Goal: Transaction & Acquisition: Purchase product/service

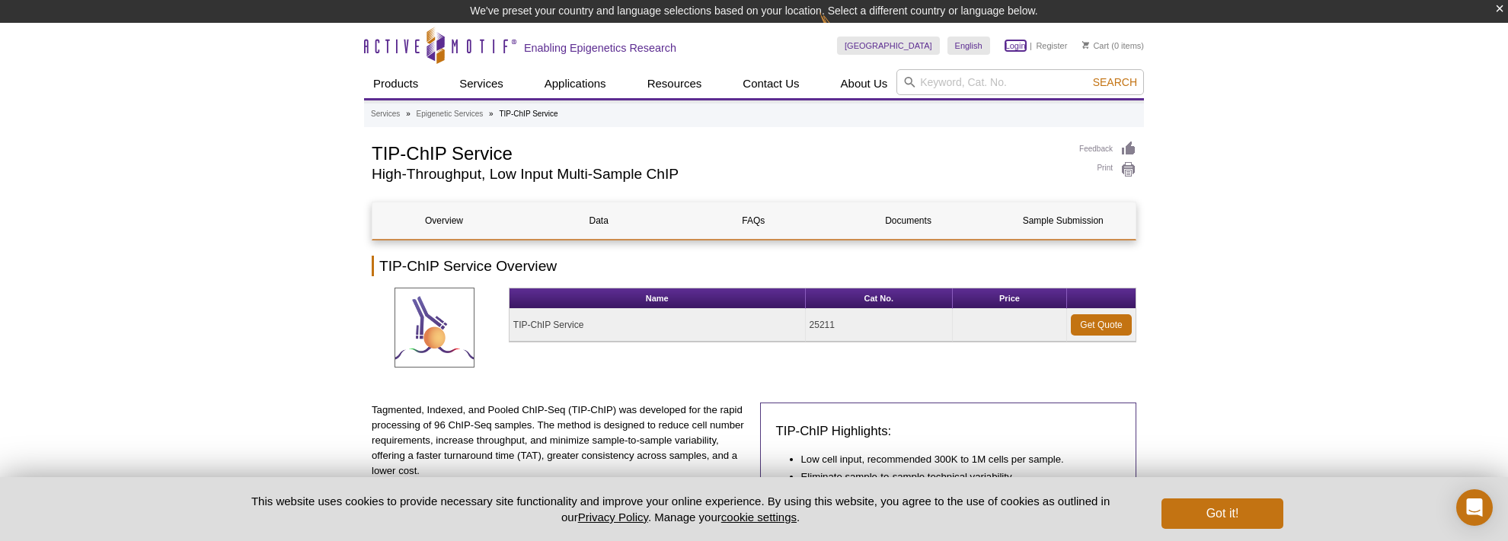
click at [1016, 47] on link "Login" at bounding box center [1015, 45] width 21 height 11
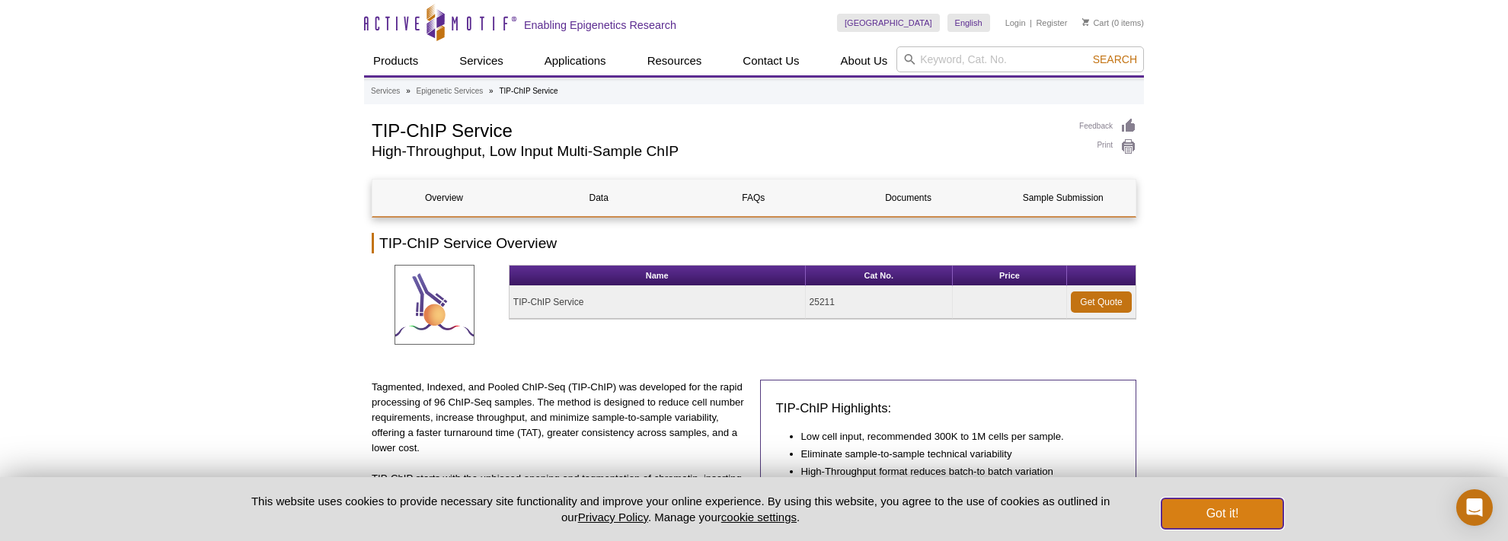
click at [1253, 513] on button "Got it!" at bounding box center [1222, 514] width 122 height 30
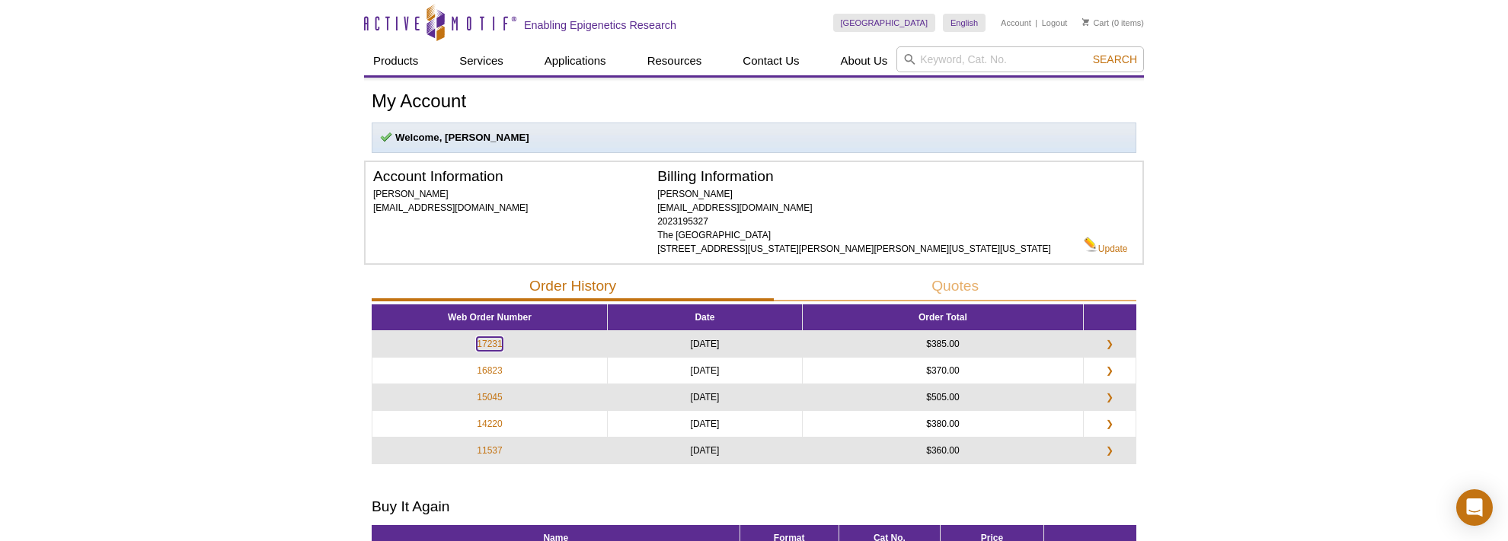
click at [494, 351] on link "17231" at bounding box center [489, 344] width 25 height 14
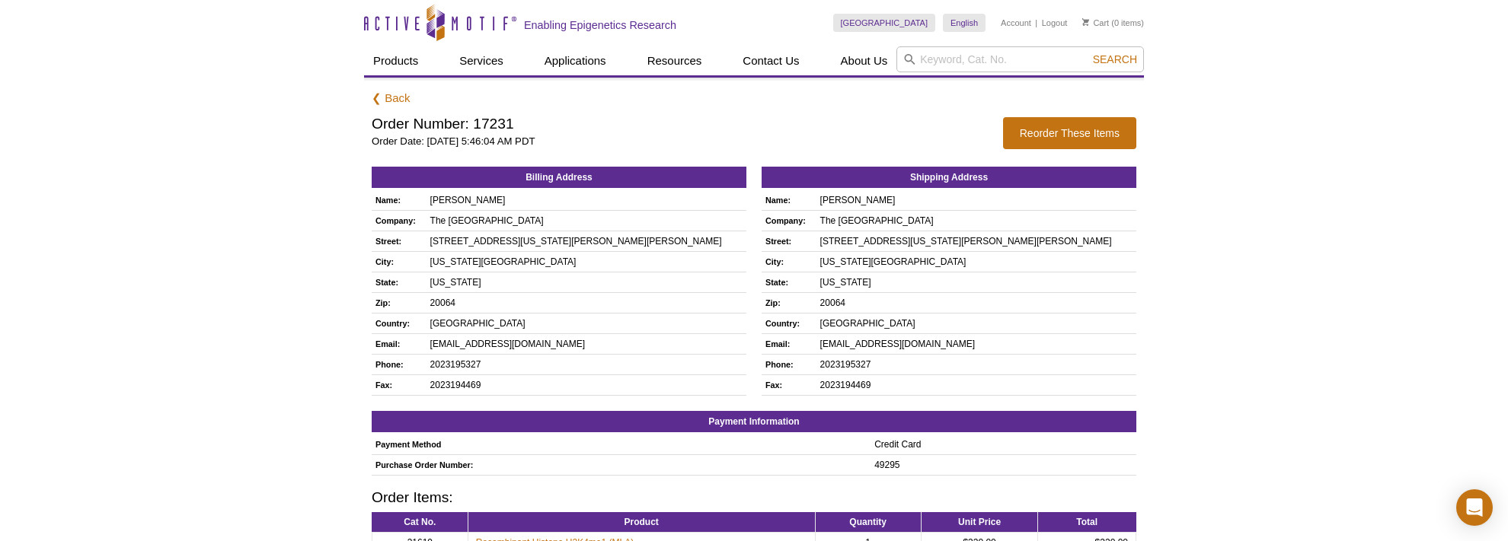
scroll to position [80, 0]
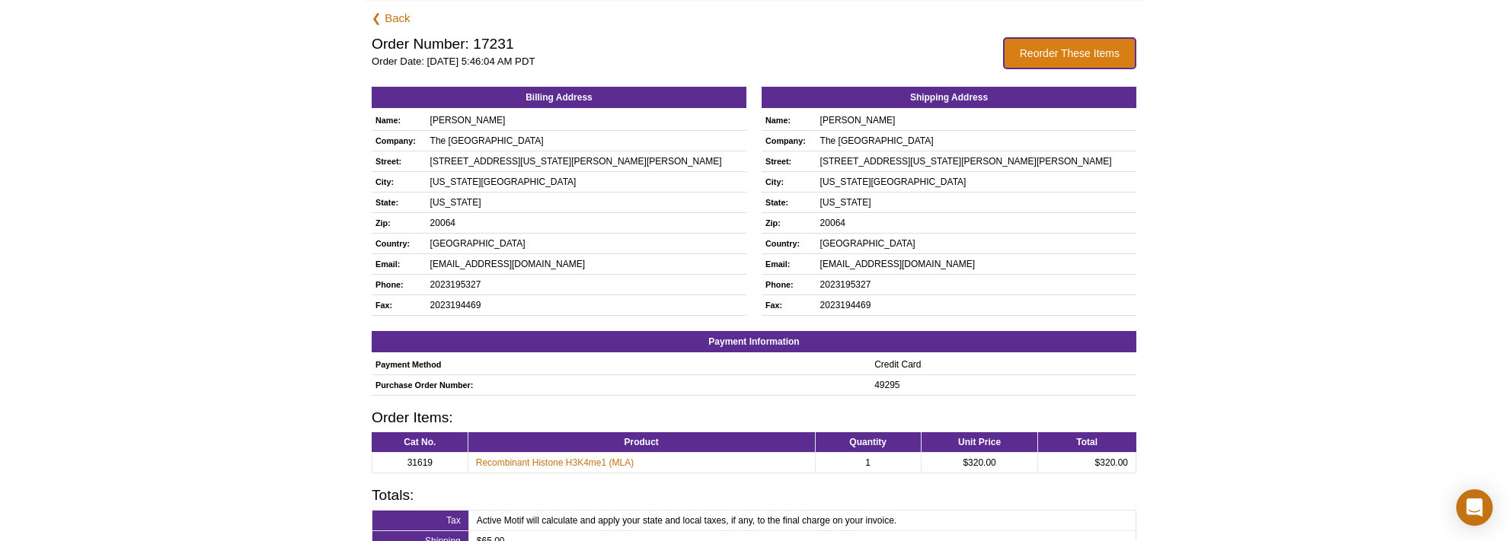
click at [1070, 42] on button "Reorder These Items" at bounding box center [1069, 53] width 133 height 32
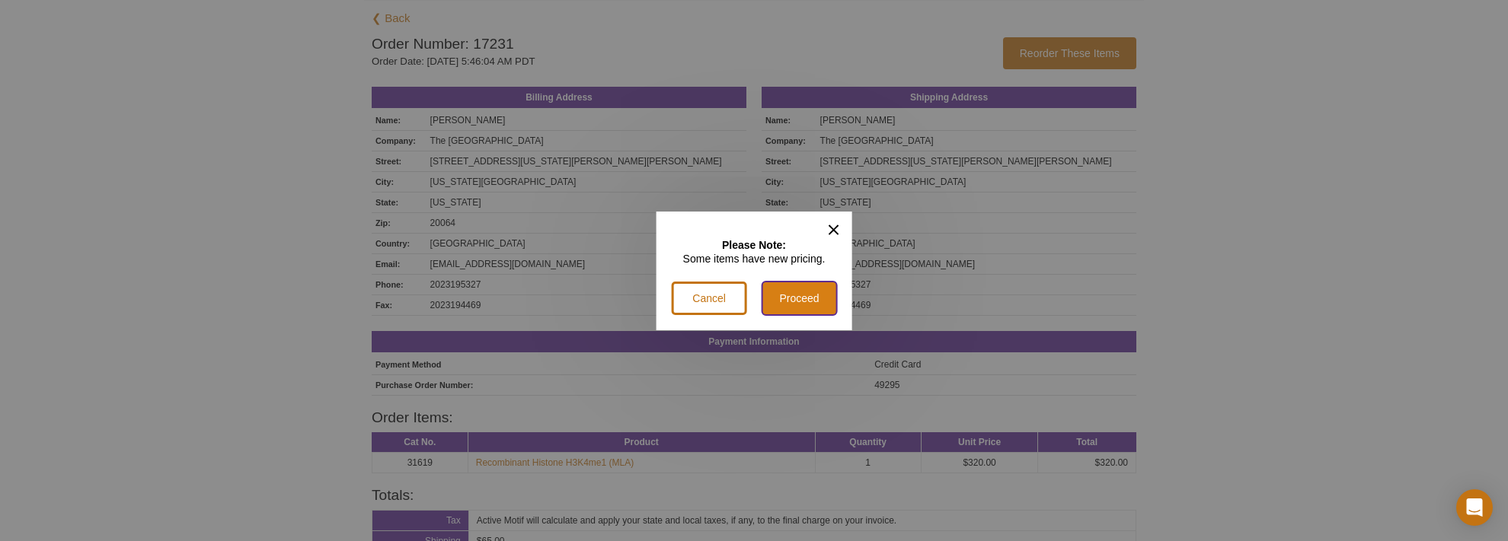
click at [804, 305] on button "Proceed" at bounding box center [799, 299] width 75 height 34
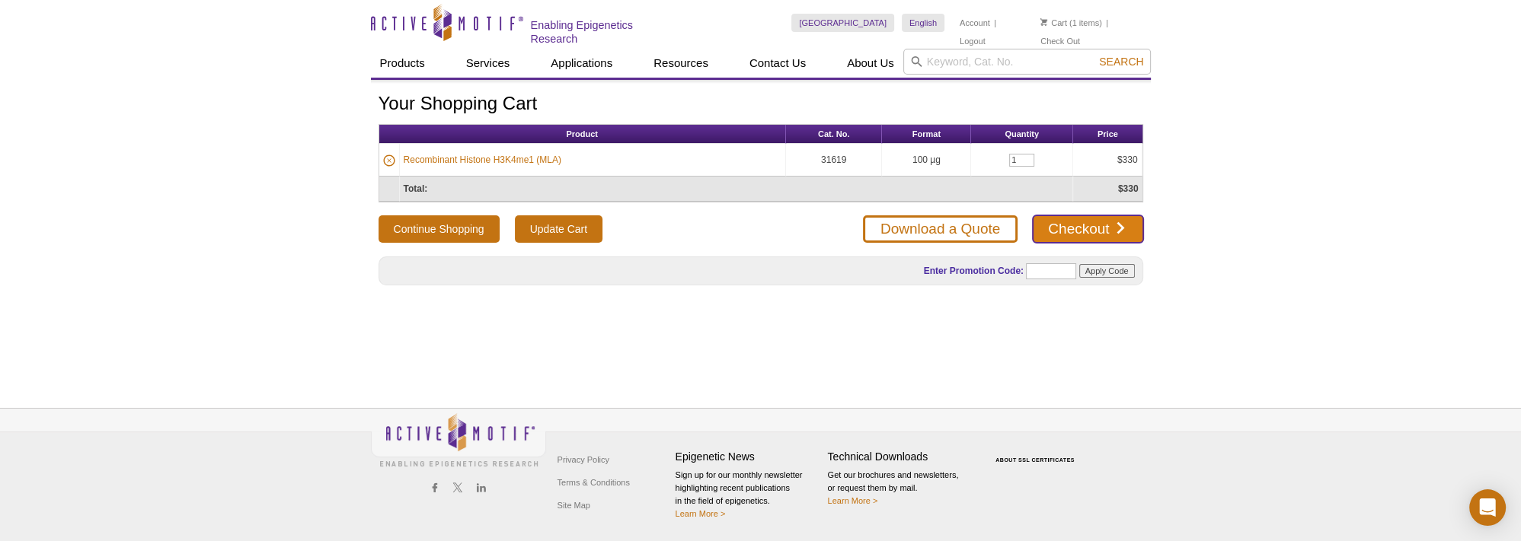
click at [1126, 225] on link "Checkout" at bounding box center [1087, 228] width 110 height 27
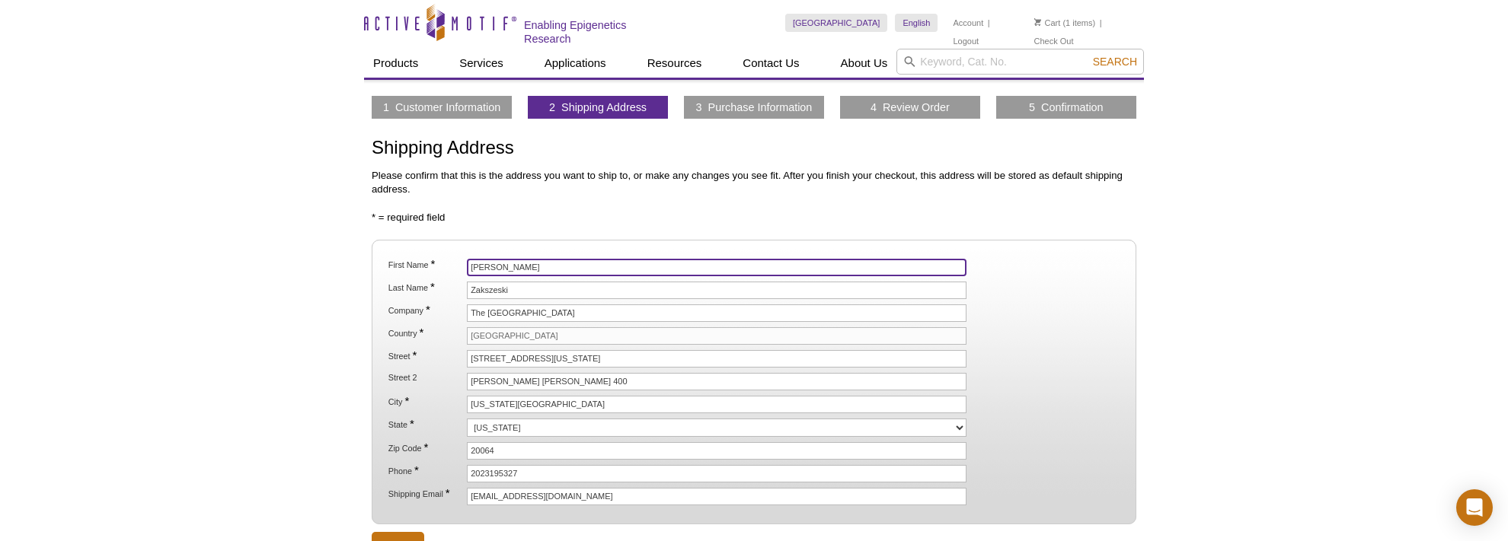
drag, startPoint x: 515, startPoint y: 260, endPoint x: 449, endPoint y: 258, distance: 65.5
click at [449, 259] on li "First Name * Briana" at bounding box center [754, 268] width 734 height 18
drag, startPoint x: 495, startPoint y: 264, endPoint x: 426, endPoint y: 272, distance: 69.7
click at [467, 272] on input "Briana" at bounding box center [716, 268] width 499 height 18
type input "Rajendra"
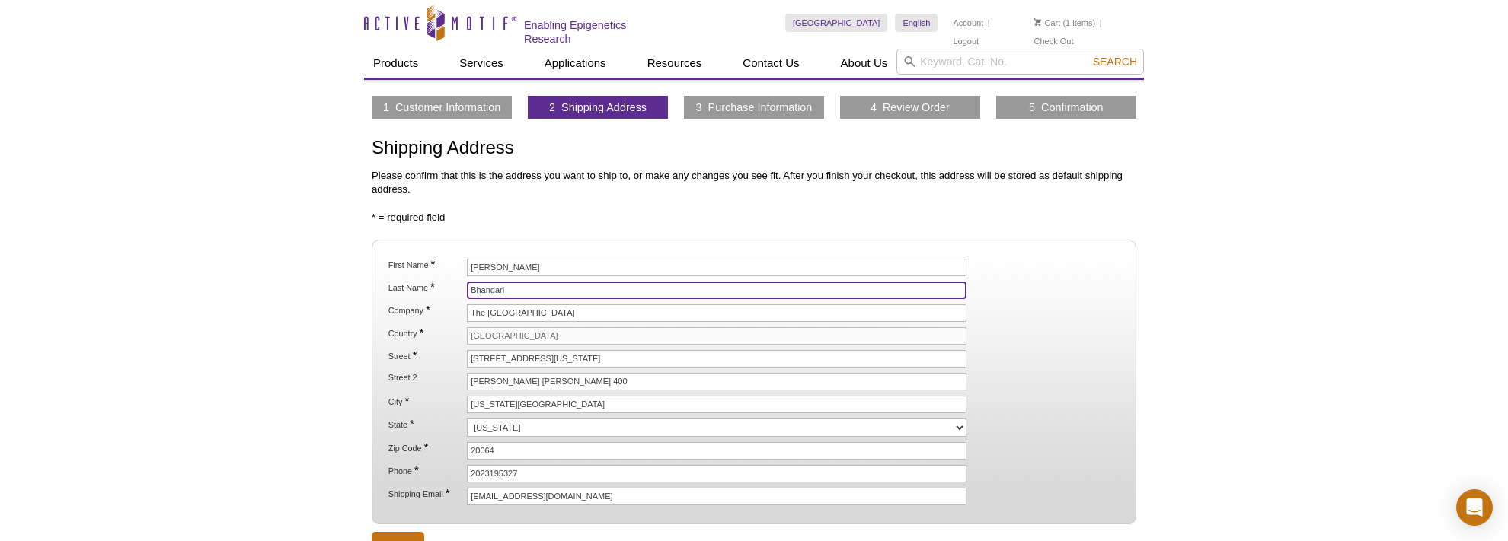
type input "Bhandari"
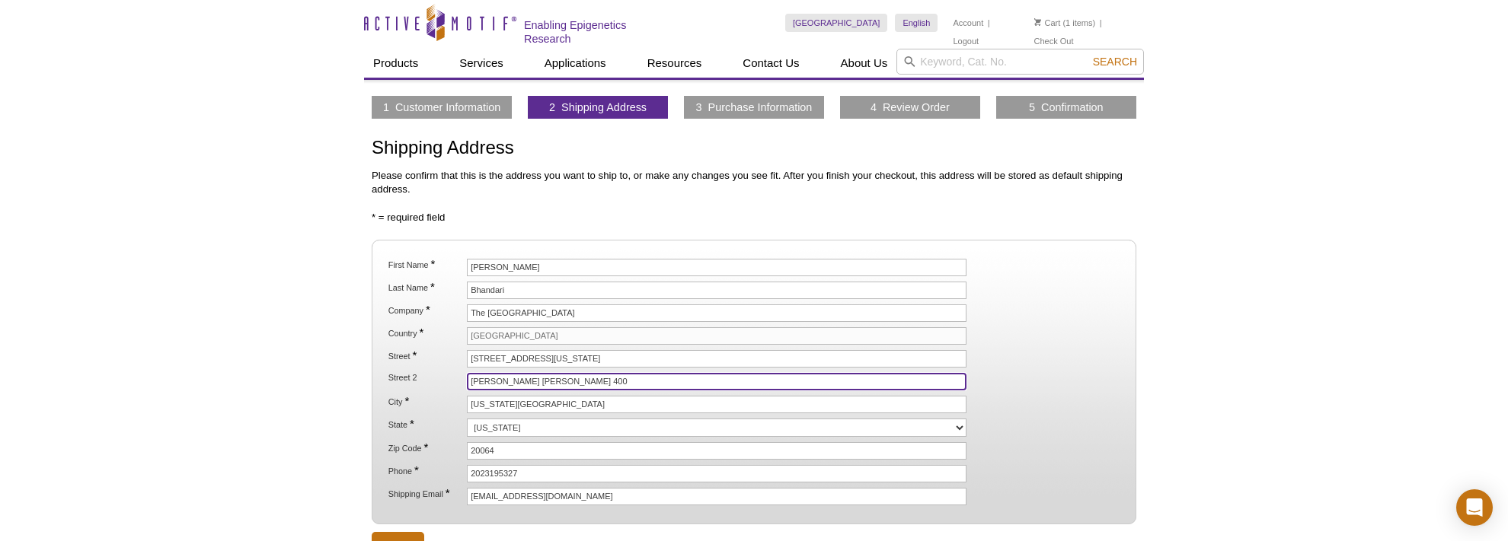
drag, startPoint x: 577, startPoint y: 376, endPoint x: 459, endPoint y: 408, distance: 122.3
click at [467, 384] on input "Hannan Hall ,Rm 400" at bounding box center [716, 382] width 499 height 18
type input "VSL, Hannan Hall #32"
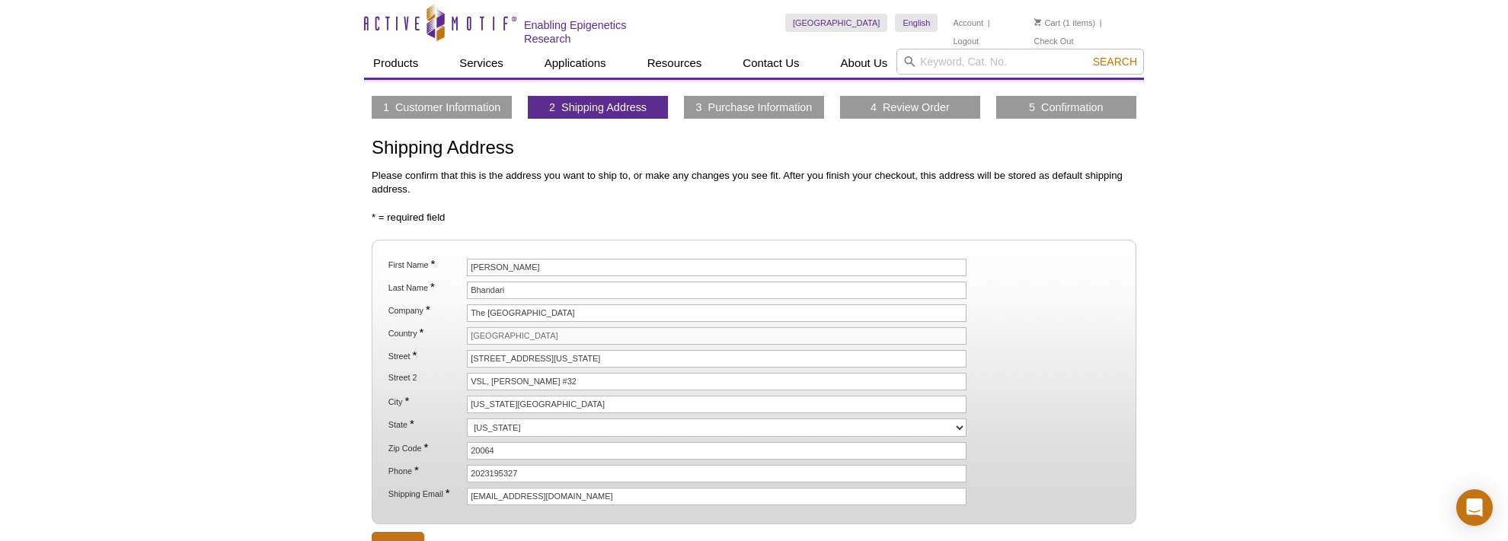
click at [1239, 218] on div "Active Motif Logo Enabling Epigenetics Research 1 Search Skip to content Active…" at bounding box center [754, 363] width 1508 height 726
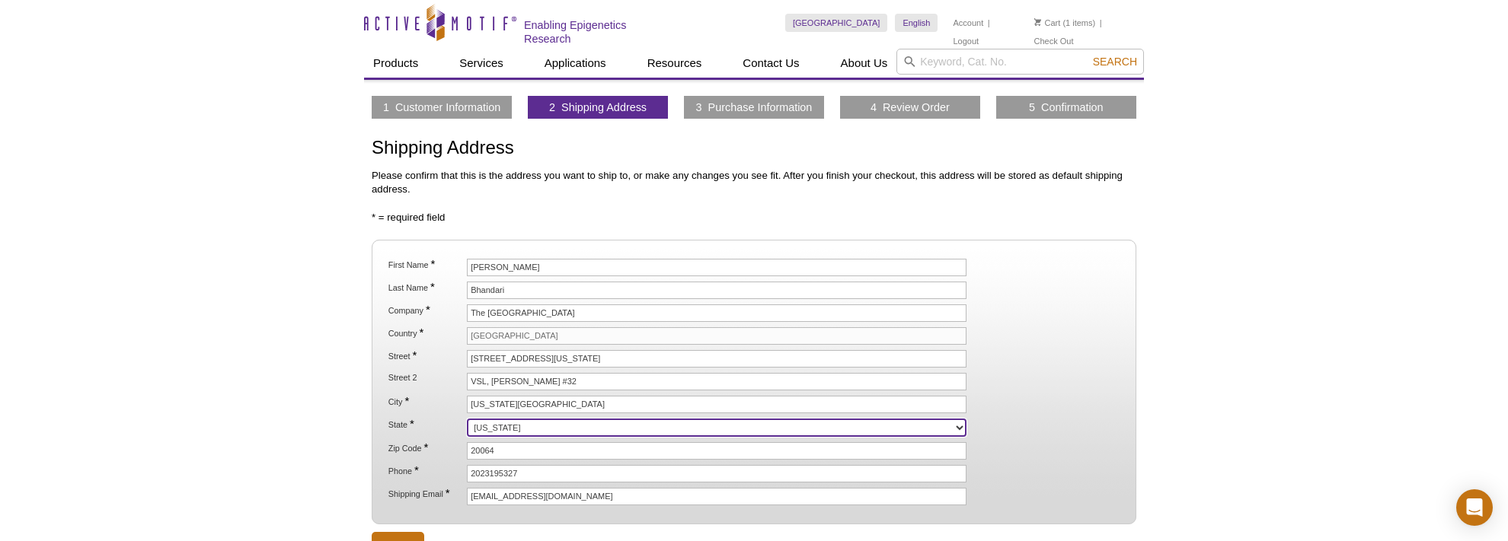
click at [467, 419] on select "Alabama Alaska American Samoa Arizona Arkansas California Colorado Connecticut …" at bounding box center [716, 428] width 499 height 18
select select "DC"
click option "District of Columbia" at bounding box center [0, 0] width 0 height 0
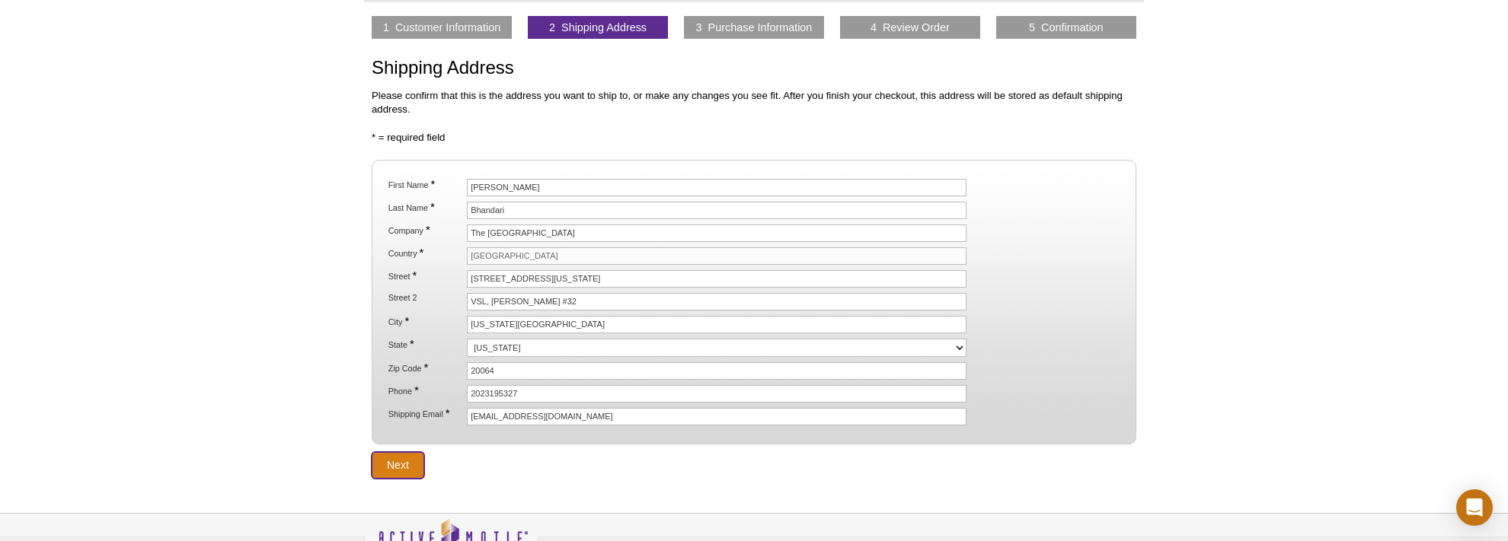
click at [388, 458] on input "Next" at bounding box center [398, 465] width 53 height 27
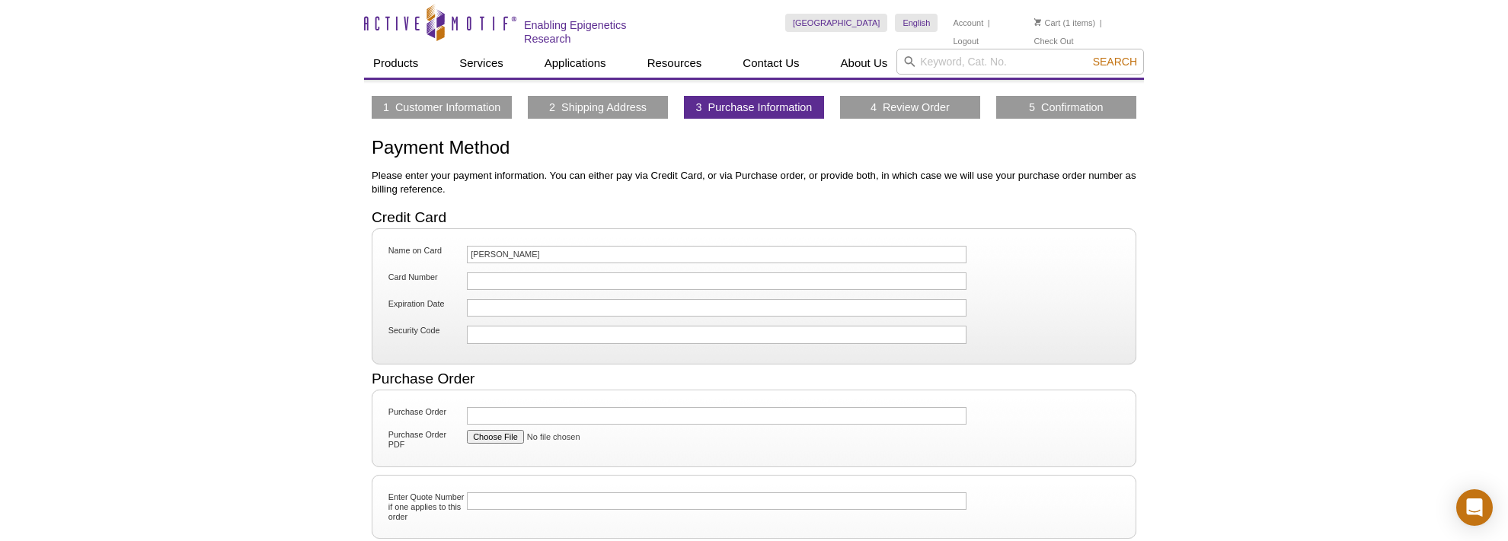
drag, startPoint x: 612, startPoint y: 266, endPoint x: 585, endPoint y: 270, distance: 27.6
click at [611, 266] on fieldset "Name on Card Briana Zakszeski Card Number Expiration Date Security Code" at bounding box center [754, 296] width 764 height 136
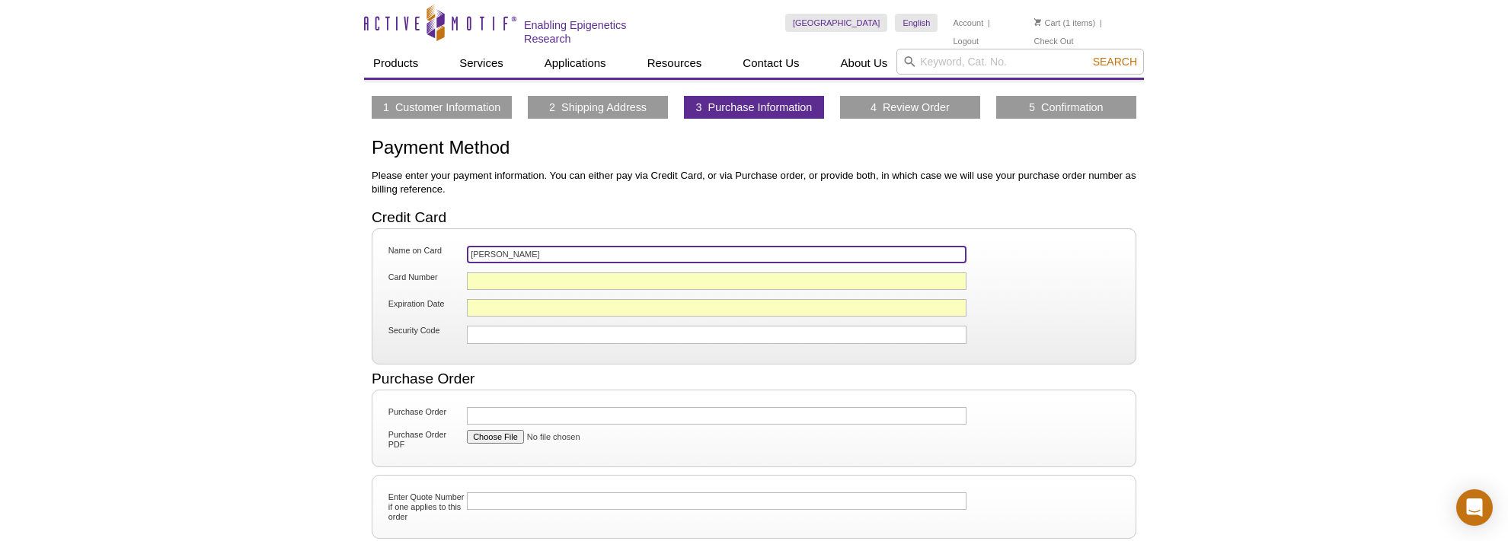
type input "Briana K Zakszeski"
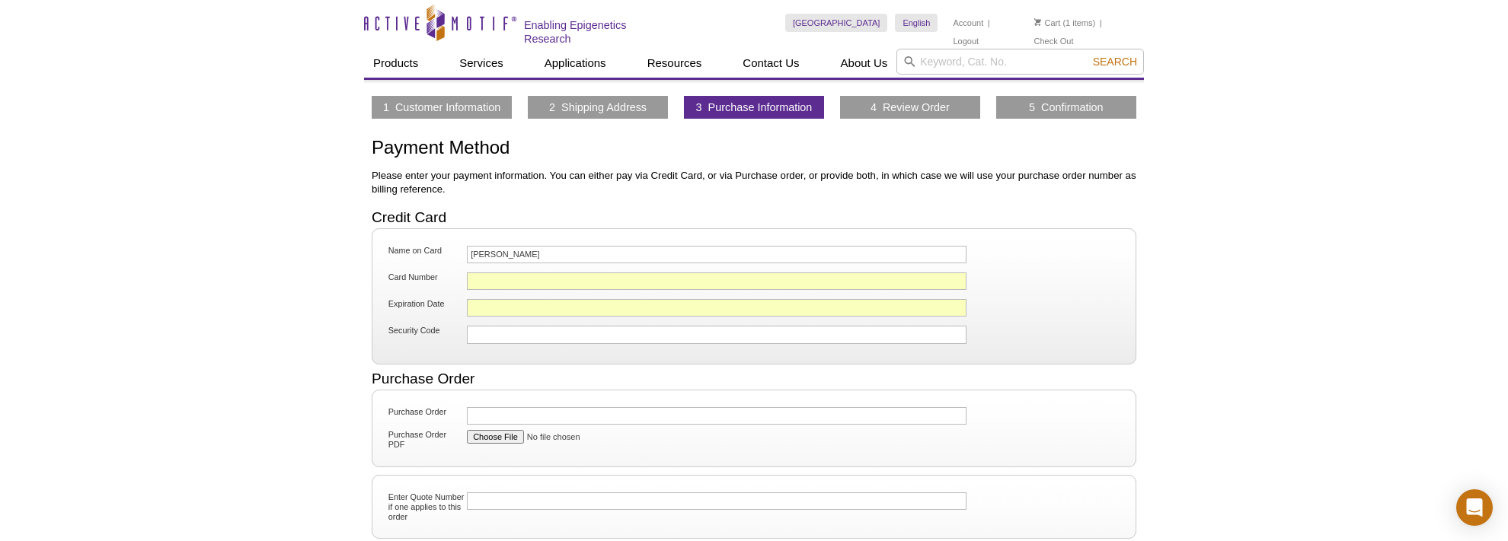
scroll to position [80, 0]
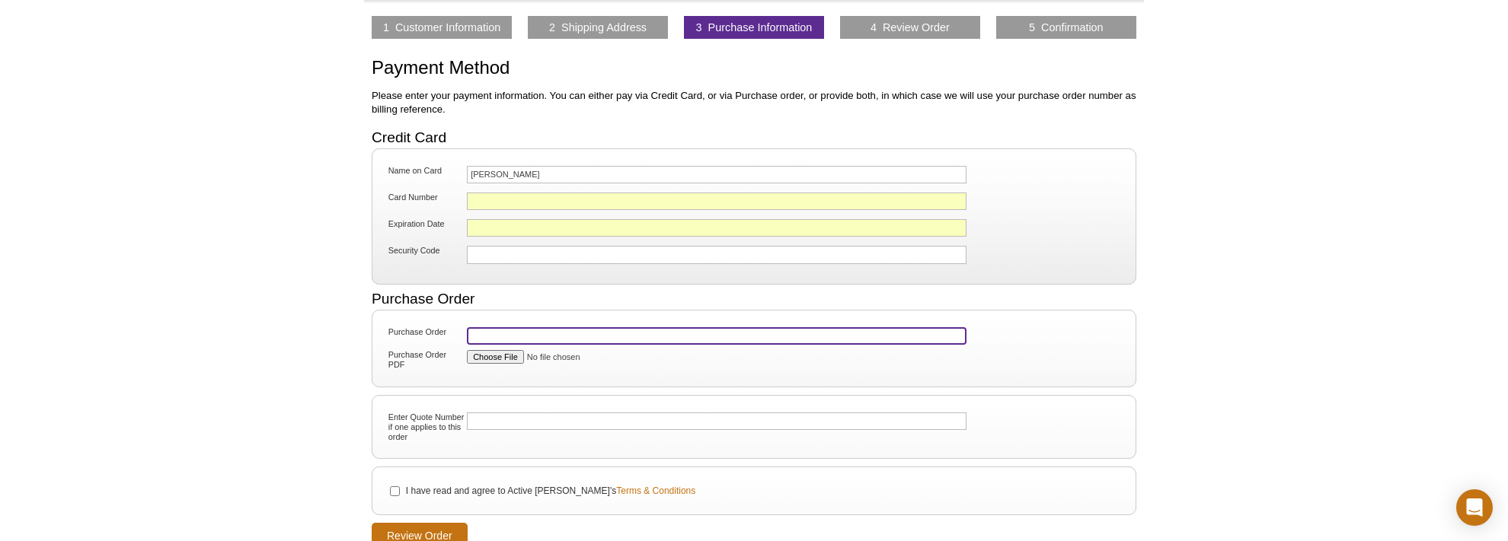
click at [506, 330] on input "Purchase Order" at bounding box center [716, 336] width 499 height 18
type input "50268"
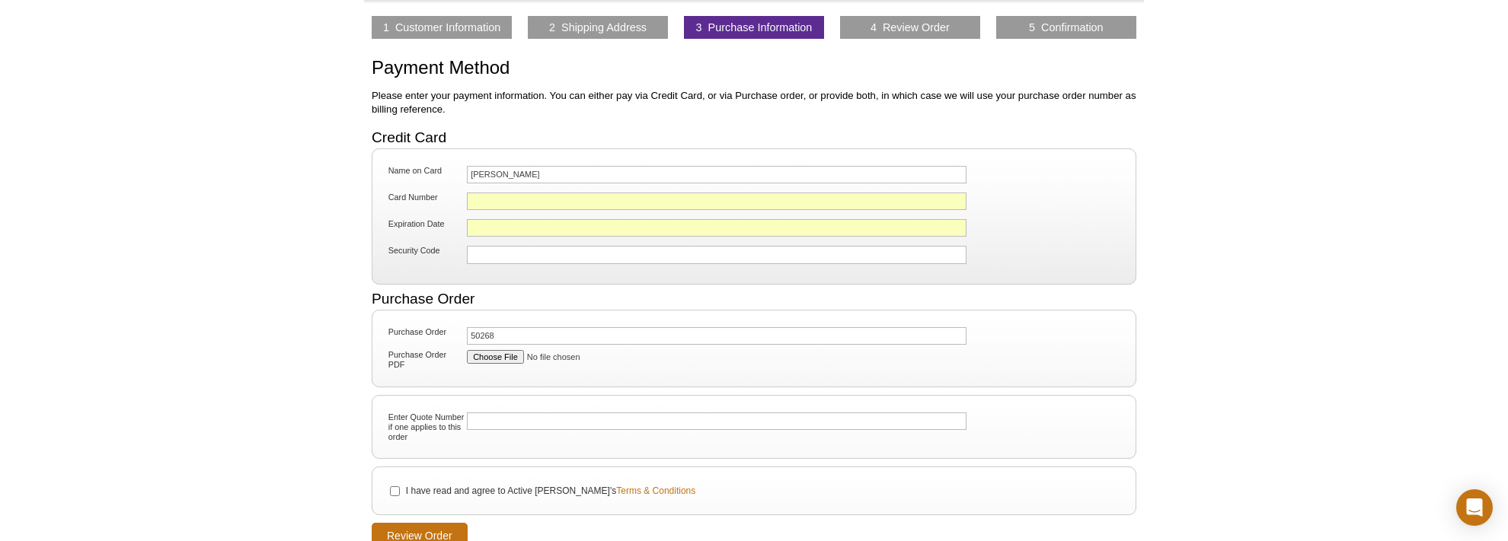
click at [350, 394] on div "Active Motif Logo Enabling Epigenetics Research 1 Search Skip to content Active…" at bounding box center [754, 318] width 1508 height 797
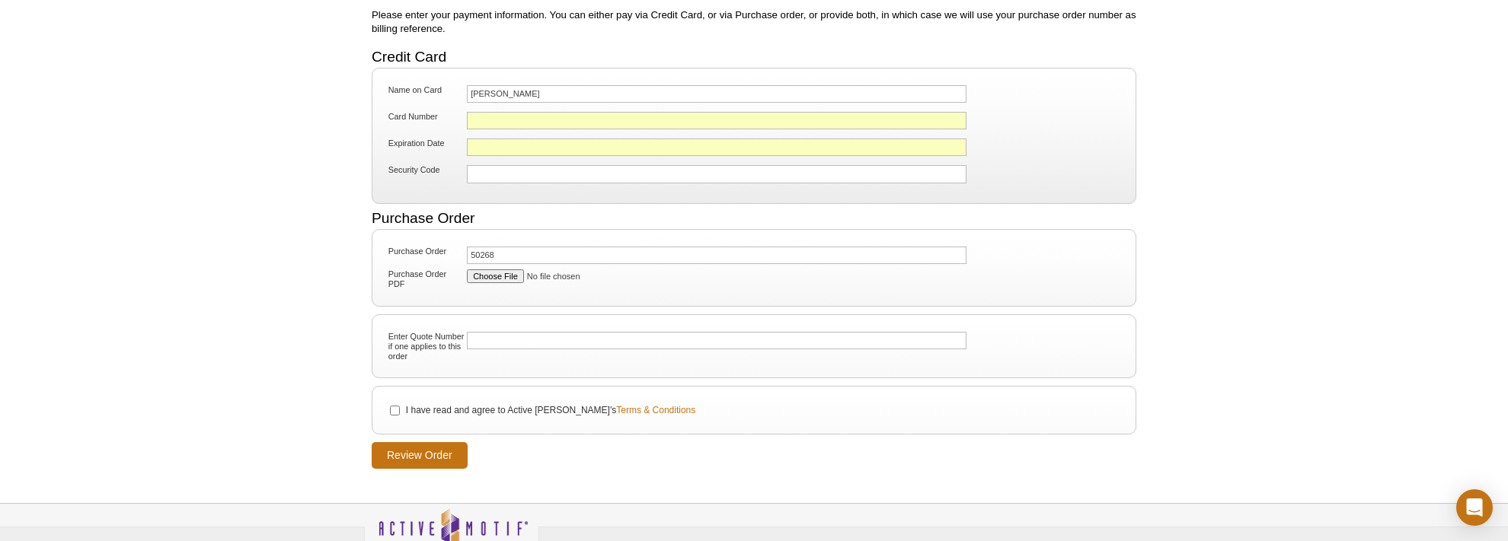
click at [397, 402] on li "I have read and agree to Active Motif's Terms & Conditions" at bounding box center [753, 410] width 737 height 17
click at [397, 407] on input "I have read and agree to Active Motif's Terms & Conditions" at bounding box center [395, 411] width 10 height 10
checkbox input "true"
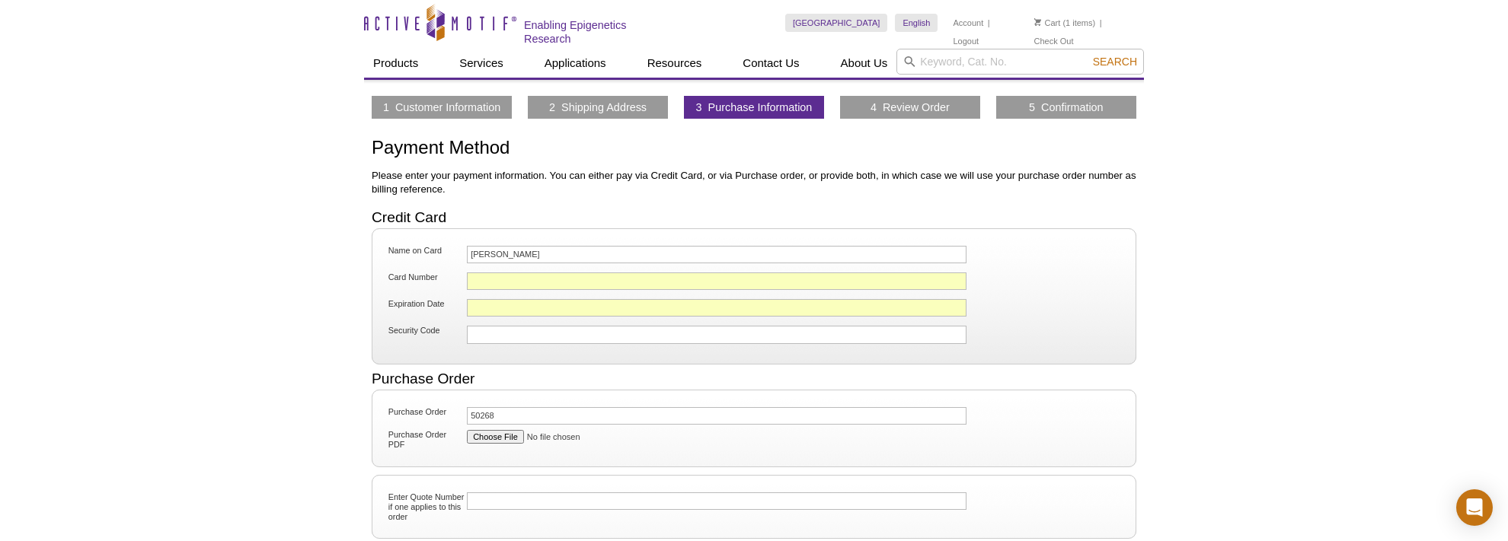
scroll to position [241, 0]
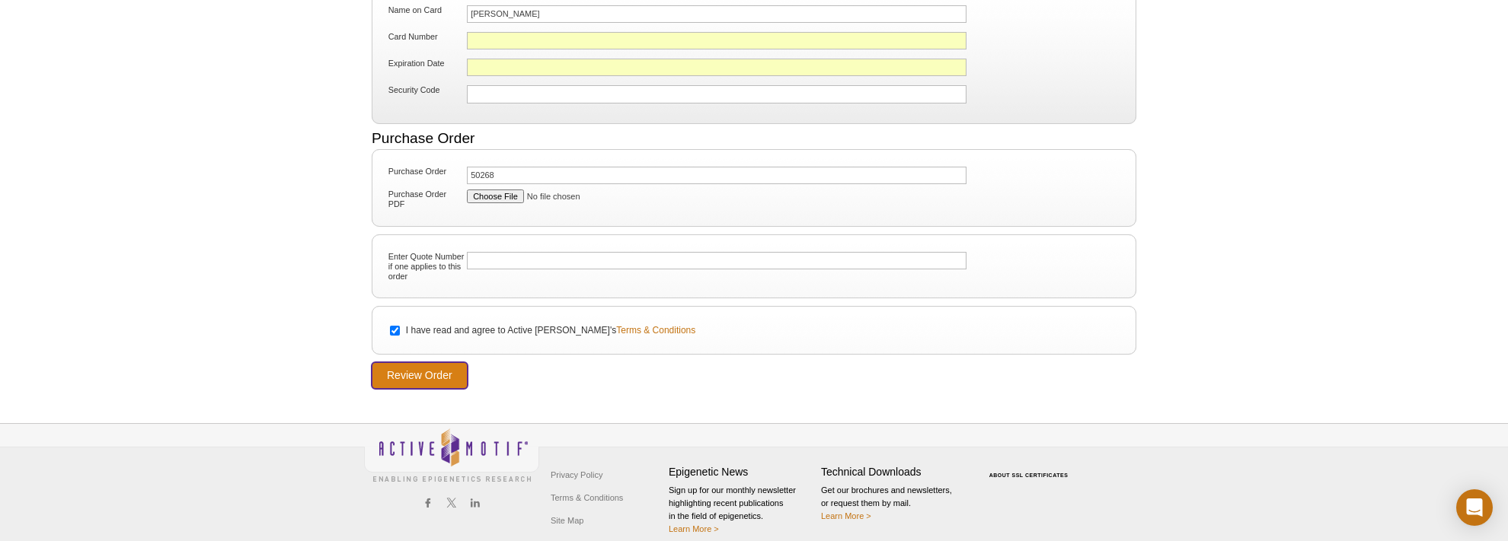
click at [435, 370] on input "Review Order" at bounding box center [420, 375] width 96 height 27
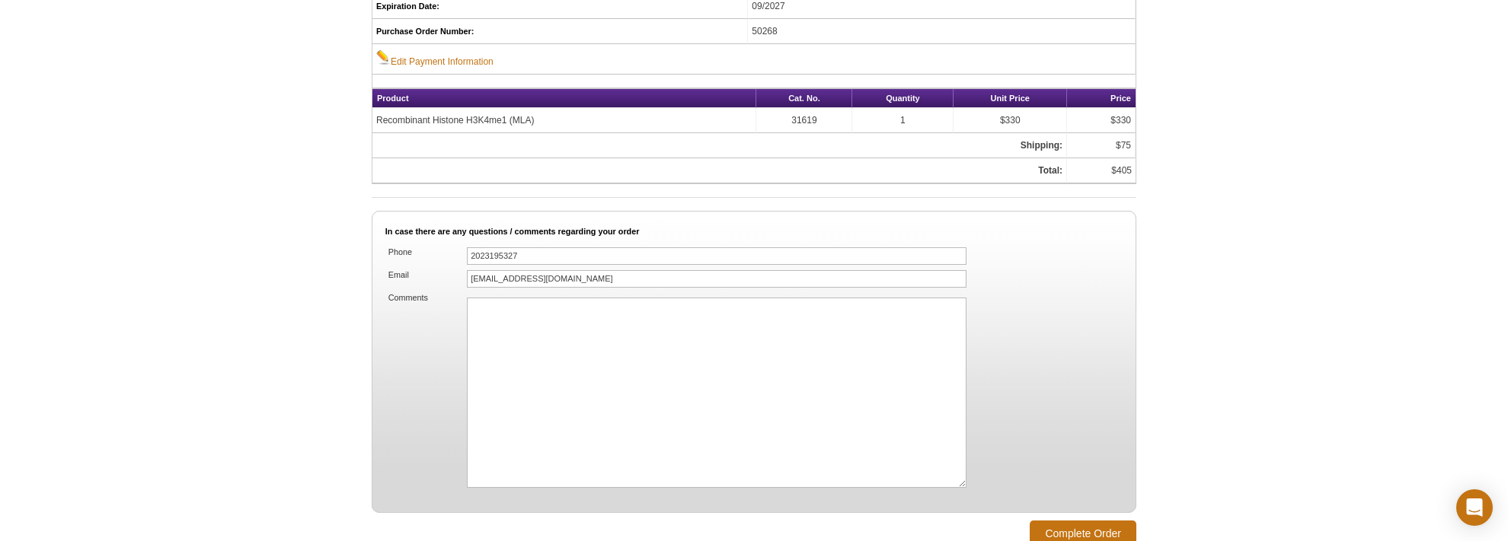
scroll to position [1164, 0]
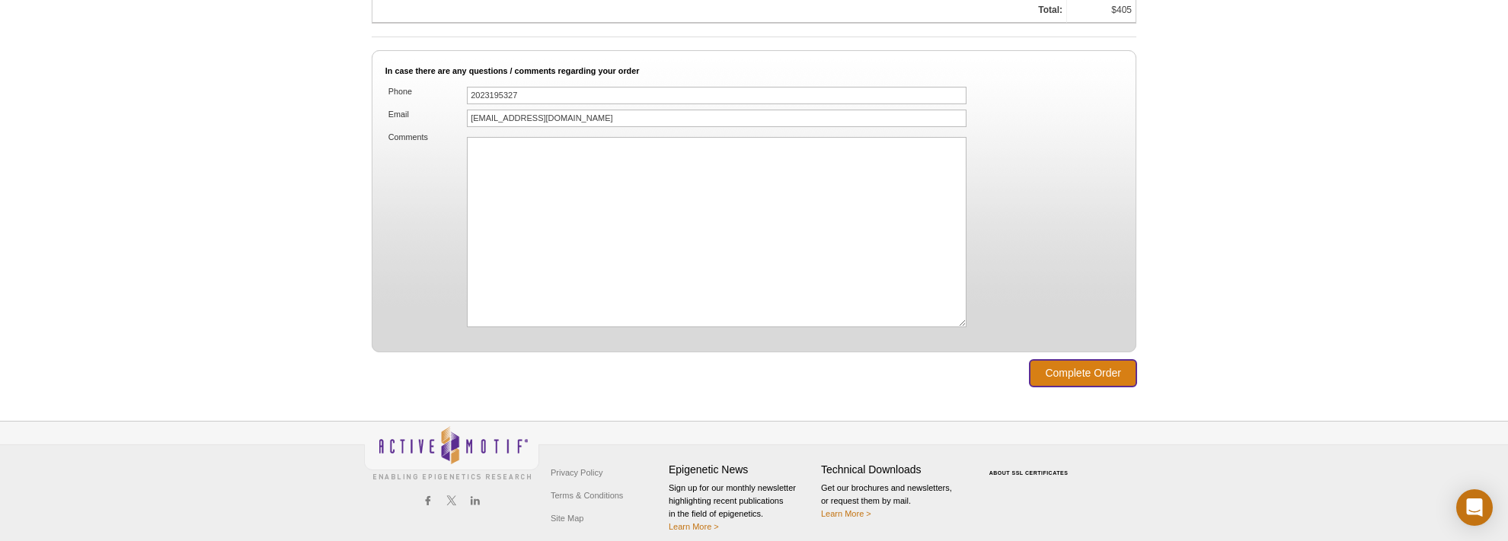
drag, startPoint x: 1090, startPoint y: 363, endPoint x: 1126, endPoint y: 378, distance: 38.6
click at [1100, 367] on input "Complete Order" at bounding box center [1082, 373] width 107 height 27
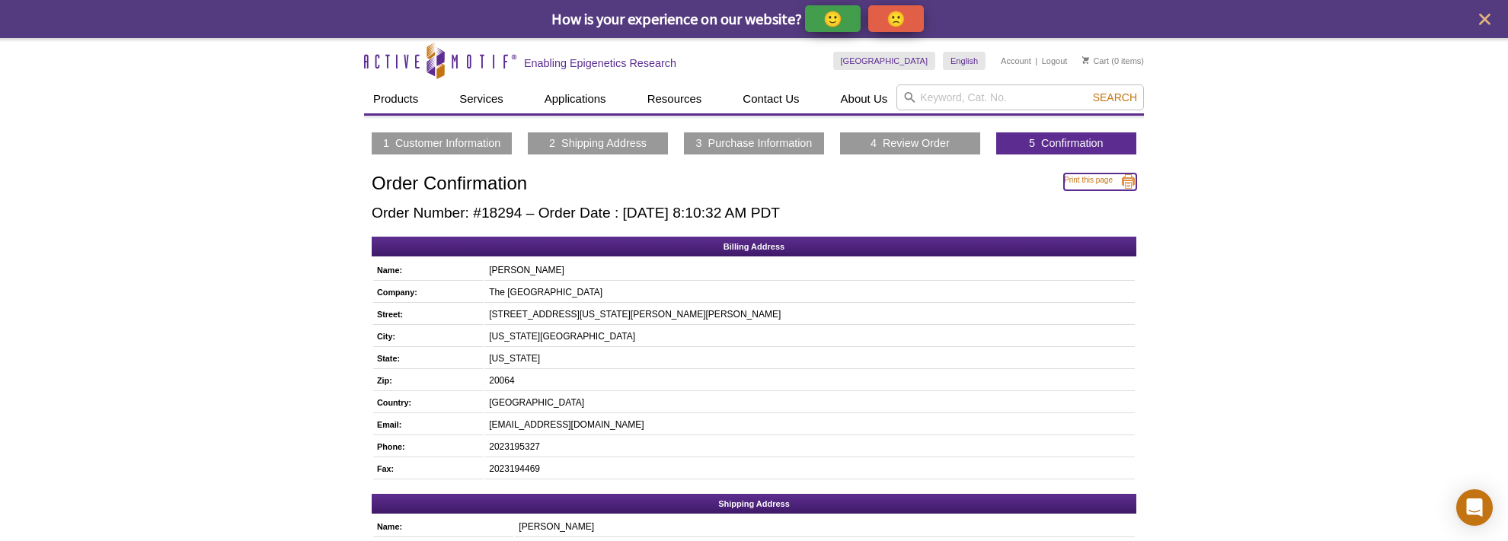
click at [1125, 180] on link "Print this page" at bounding box center [1100, 182] width 72 height 17
click at [842, 14] on p "🙂" at bounding box center [832, 18] width 19 height 19
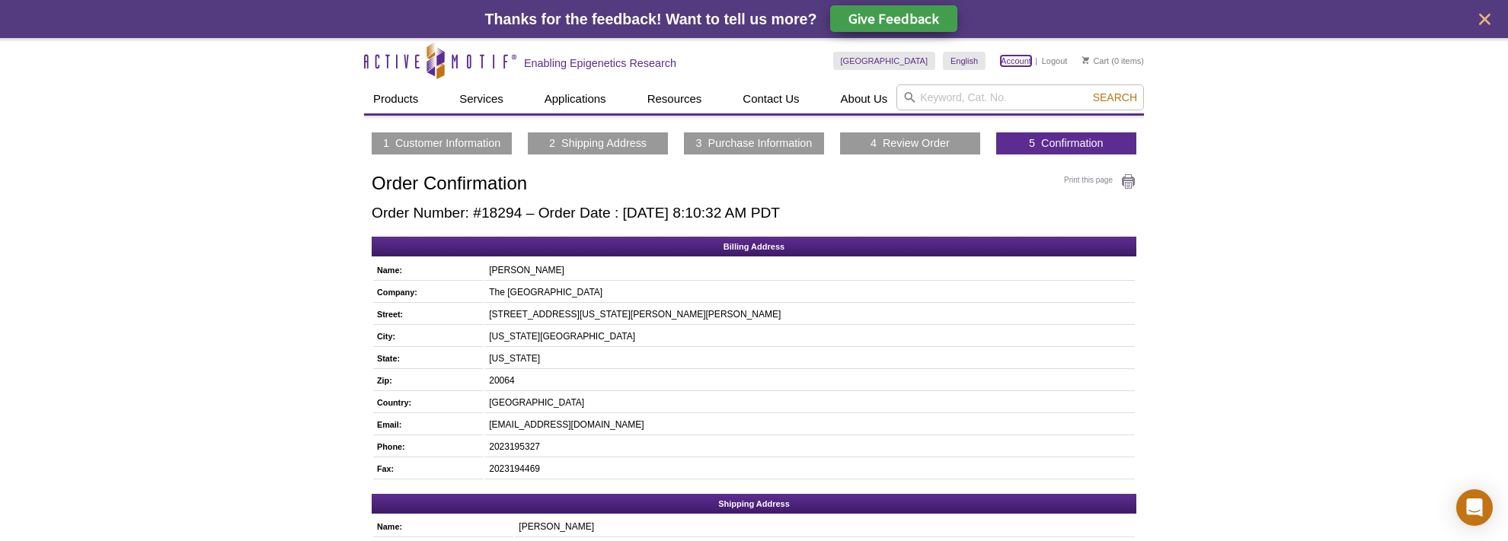
click at [1016, 58] on link "Account" at bounding box center [1015, 61] width 30 height 11
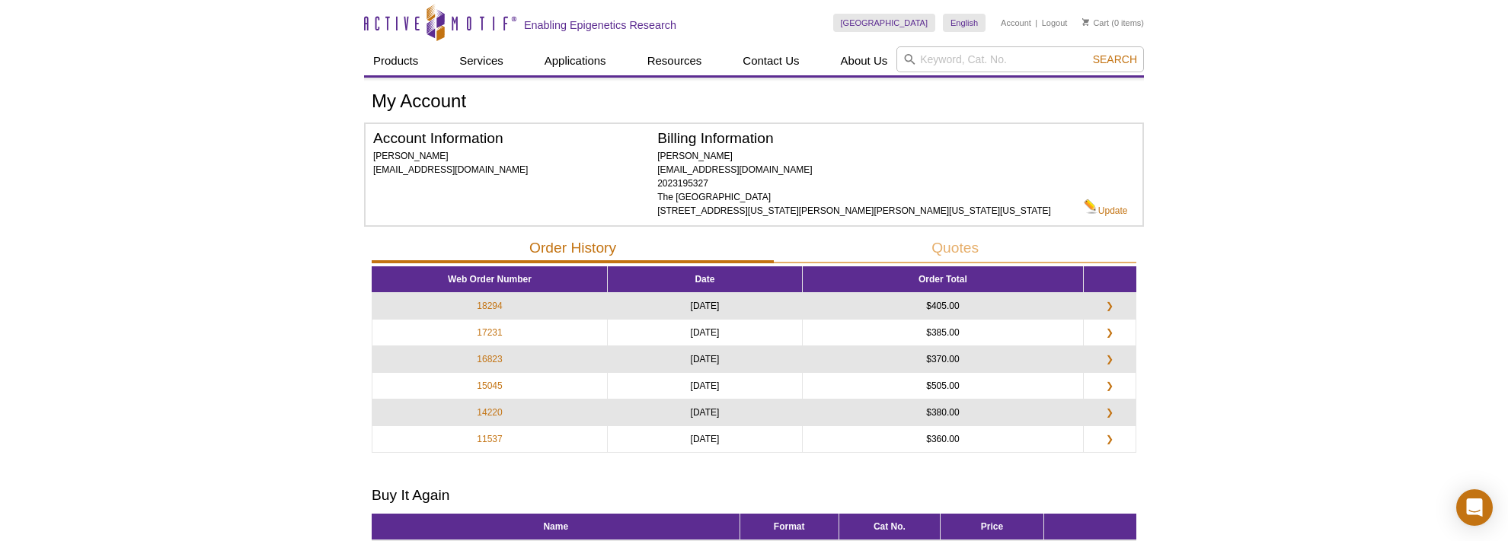
click at [199, 346] on div "Active Motif Logo Enabling Epigenetics Research 0 Search Skip to content Active…" at bounding box center [754, 444] width 1508 height 888
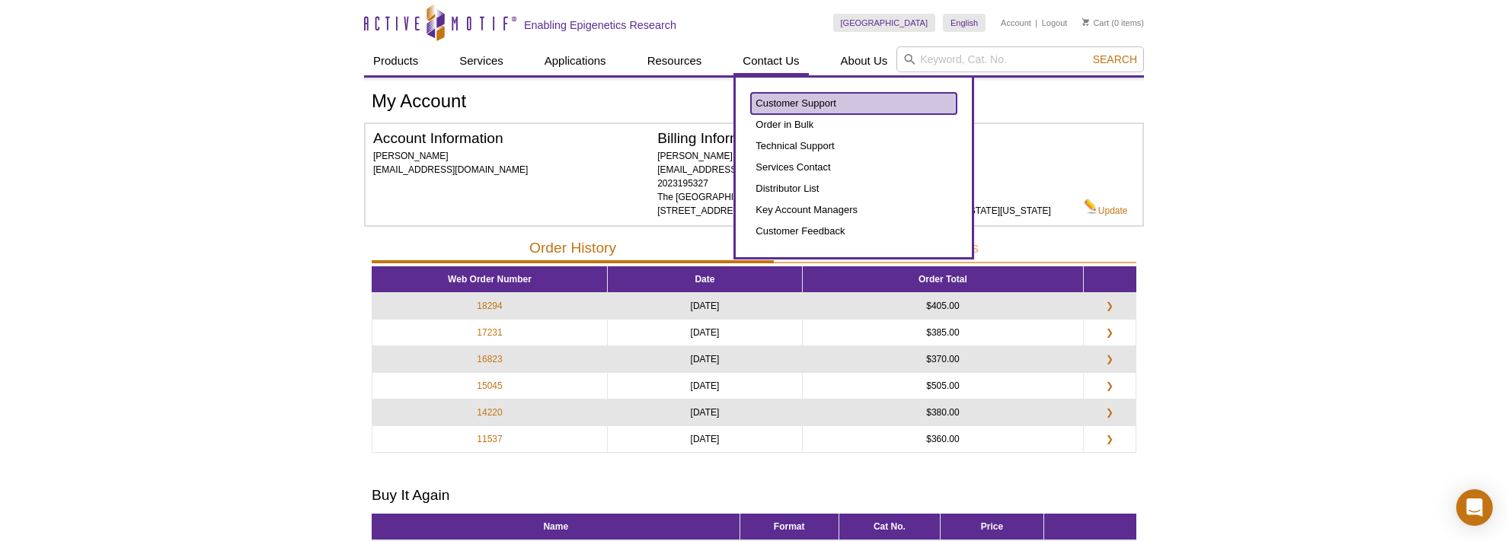
click at [778, 97] on link "Customer Support" at bounding box center [854, 103] width 206 height 21
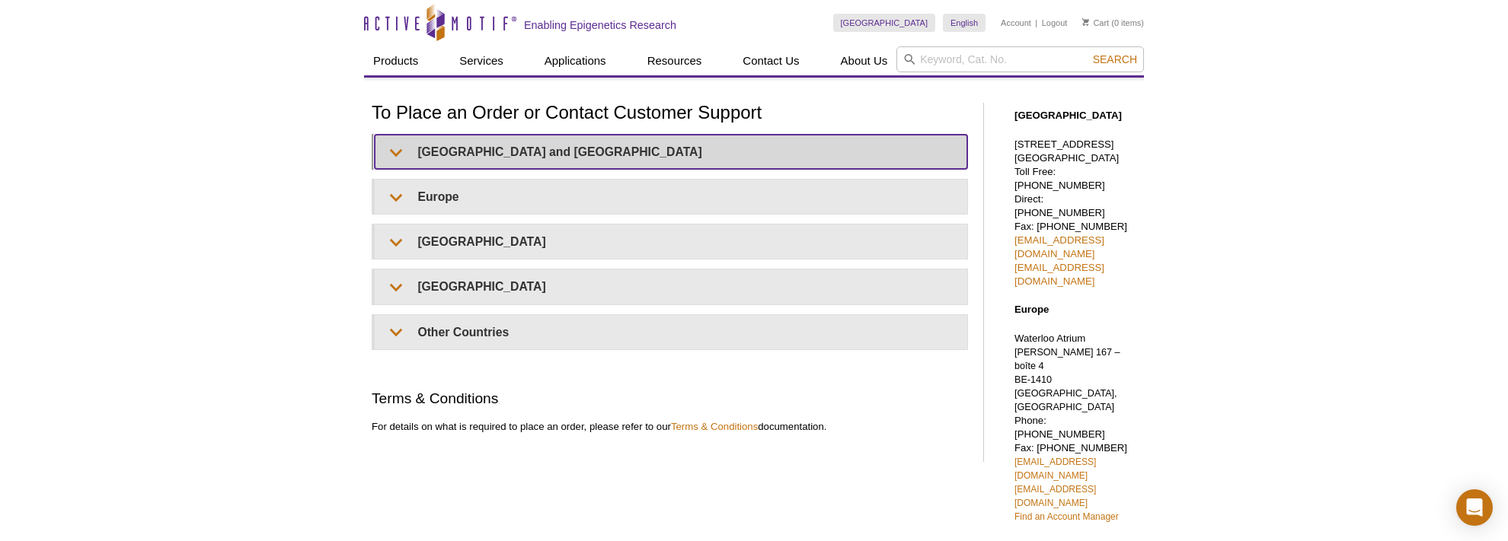
click at [394, 142] on summary "[GEOGRAPHIC_DATA] and [GEOGRAPHIC_DATA]" at bounding box center [671, 152] width 592 height 34
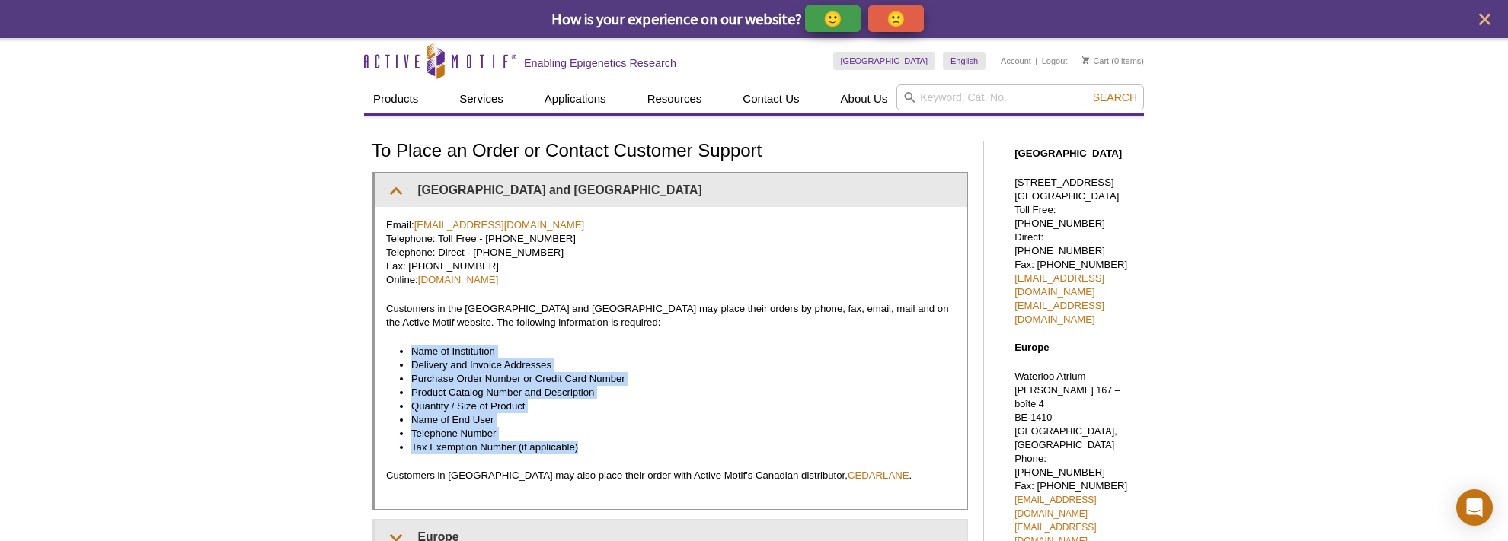
drag, startPoint x: 595, startPoint y: 453, endPoint x: 406, endPoint y: 355, distance: 212.8
click at [406, 355] on ul "Name of Institution Delivery and Invoice Addresses Purchase Order Number or Cre…" at bounding box center [663, 400] width 554 height 110
copy ul "Name of Institution Delivery and Invoice Addresses Purchase Order Number or Cre…"
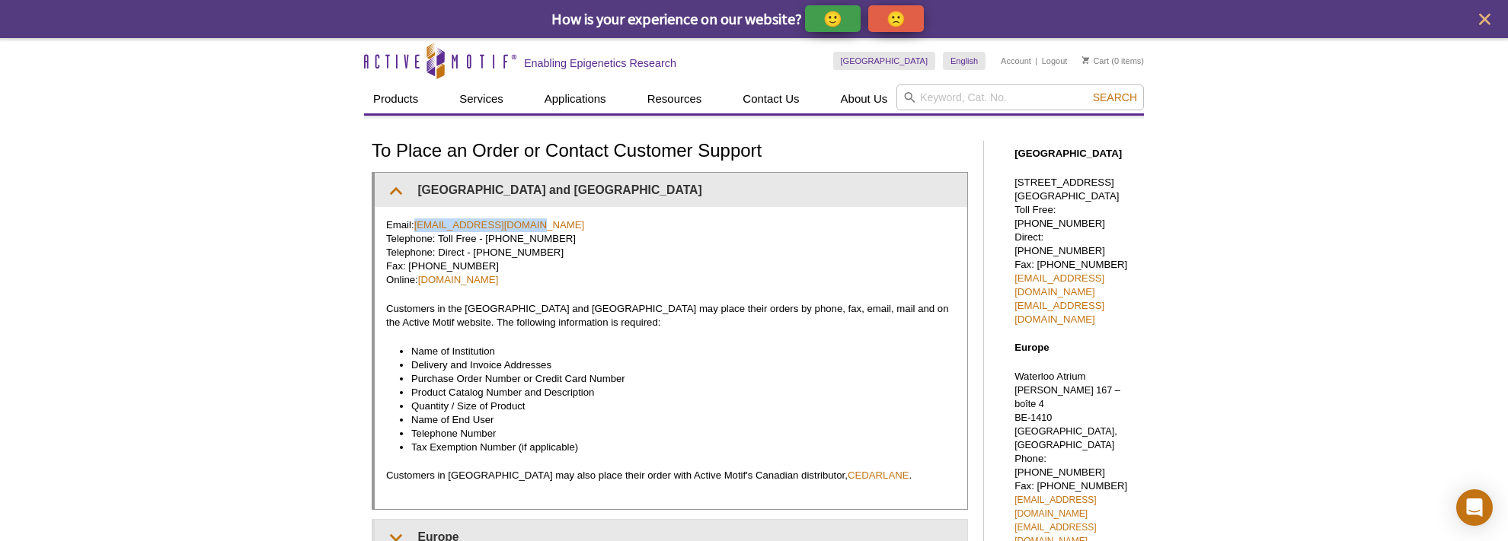
drag, startPoint x: 541, startPoint y: 223, endPoint x: 415, endPoint y: 226, distance: 126.4
click at [415, 226] on p "Email: orders@activemotif.com Telephone: Toll Free - 877 222 9543 Telephone: Di…" at bounding box center [671, 253] width 570 height 69
copy p "orders@activemotif.com"
click at [1013, 64] on link "Account" at bounding box center [1015, 61] width 30 height 11
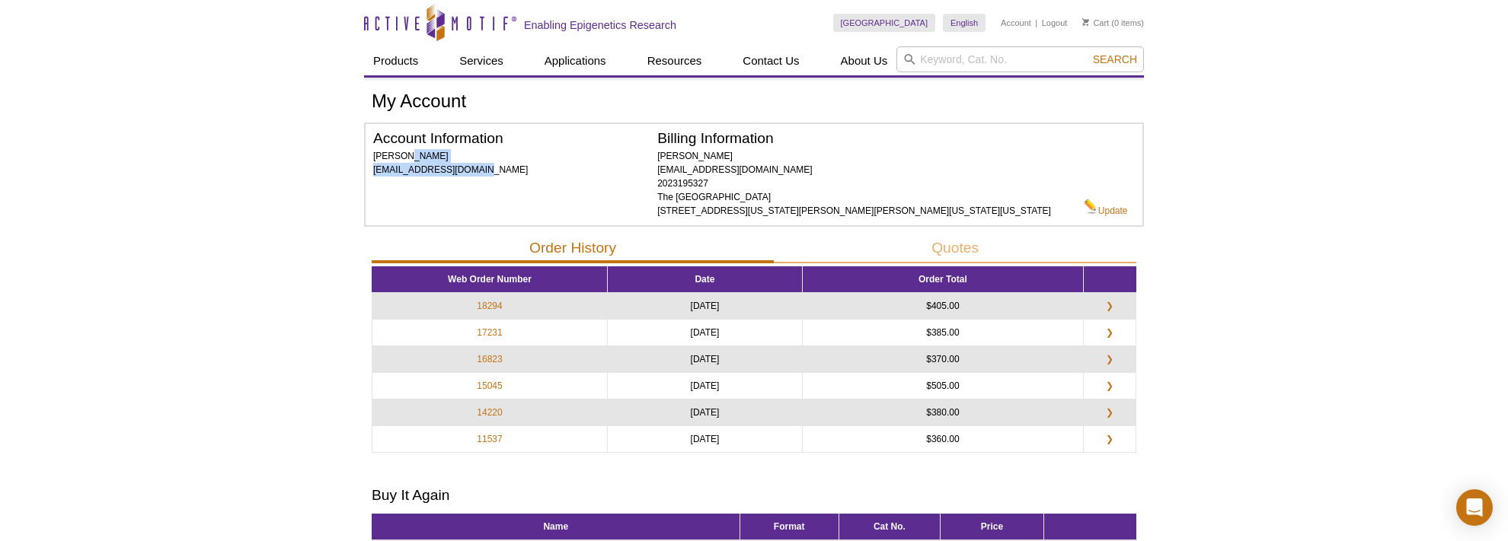
drag, startPoint x: 493, startPoint y: 172, endPoint x: 373, endPoint y: 155, distance: 121.6
click at [373, 155] on div "Account Information [PERSON_NAME] [EMAIL_ADDRESS][DOMAIN_NAME]" at bounding box center [515, 175] width 284 height 86
copy span "[PERSON_NAME] [EMAIL_ADDRESS][DOMAIN_NAME]"
